Goal: Transaction & Acquisition: Purchase product/service

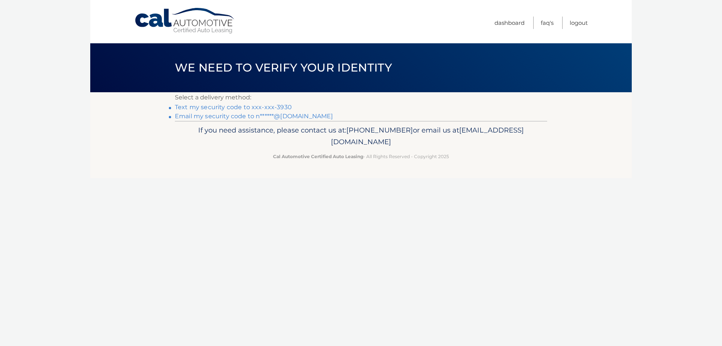
click at [220, 108] on link "Text my security code to xxx-xxx-3930" at bounding box center [233, 106] width 117 height 7
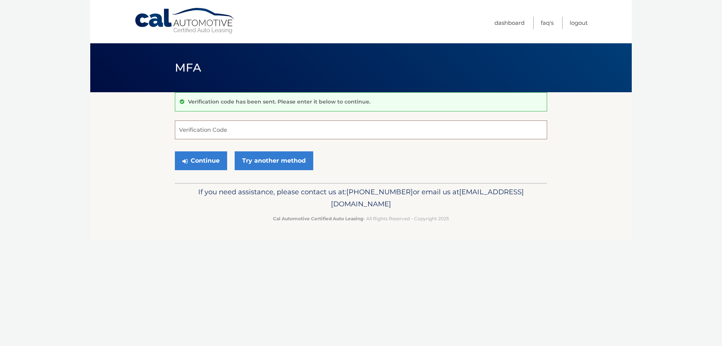
click at [232, 129] on input "Verification Code" at bounding box center [361, 129] width 372 height 19
type input "5"
type input "463665"
click at [216, 162] on button "Continue" at bounding box center [201, 160] width 52 height 19
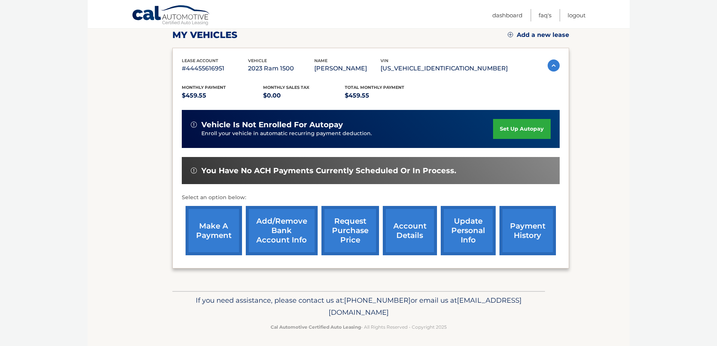
scroll to position [110, 0]
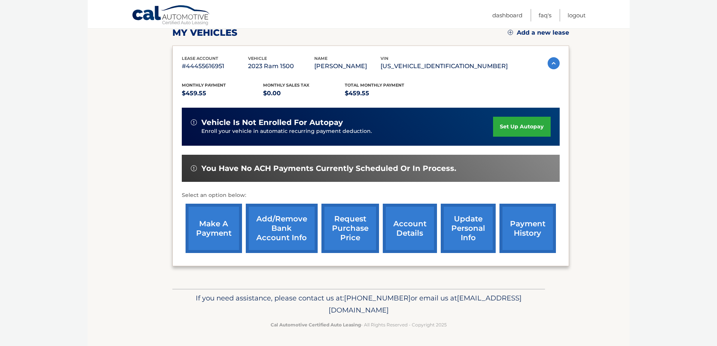
click at [225, 230] on link "make a payment" at bounding box center [213, 227] width 56 height 49
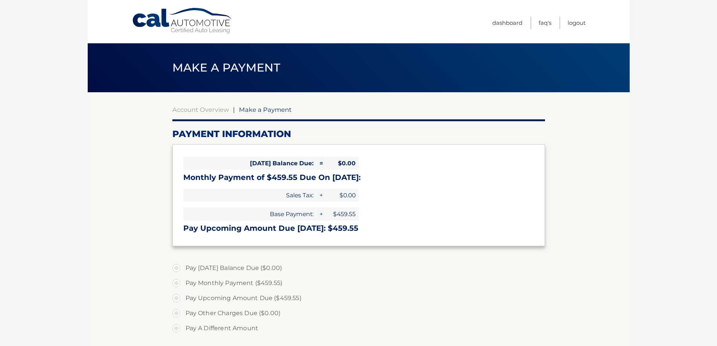
select select "YjM5NDFiNTUtNDM3My00ZGY5LTgzNGYtNmNlYjdjZjY5YmEw"
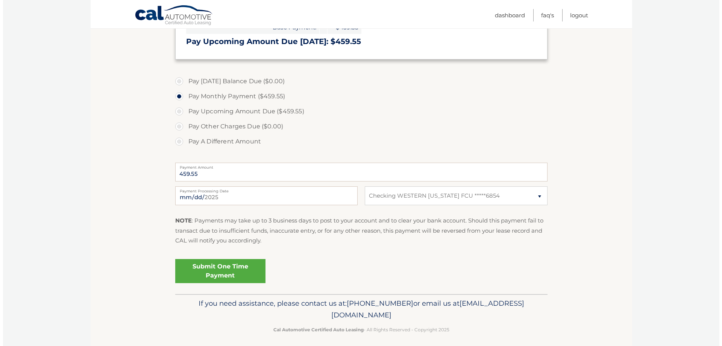
scroll to position [192, 0]
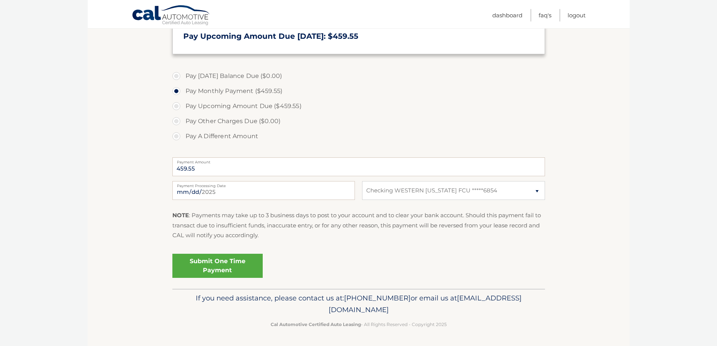
click at [220, 261] on link "Submit One Time Payment" at bounding box center [217, 266] width 90 height 24
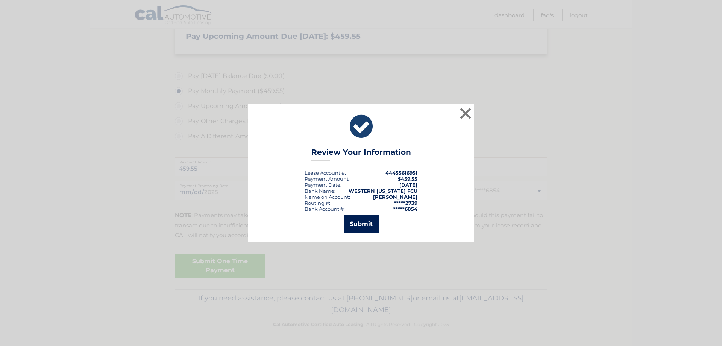
click at [366, 222] on button "Submit" at bounding box center [361, 224] width 35 height 18
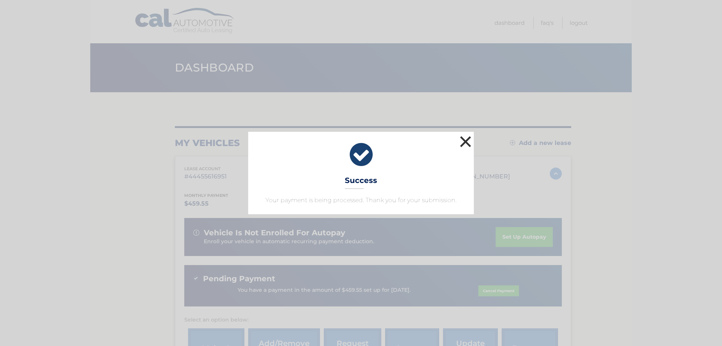
click at [465, 141] on button "×" at bounding box center [465, 141] width 15 height 15
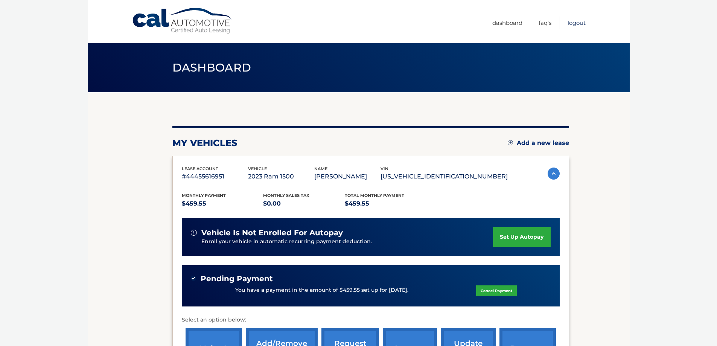
click at [580, 23] on link "Logout" at bounding box center [576, 23] width 18 height 12
